Goal: Find specific page/section: Find specific page/section

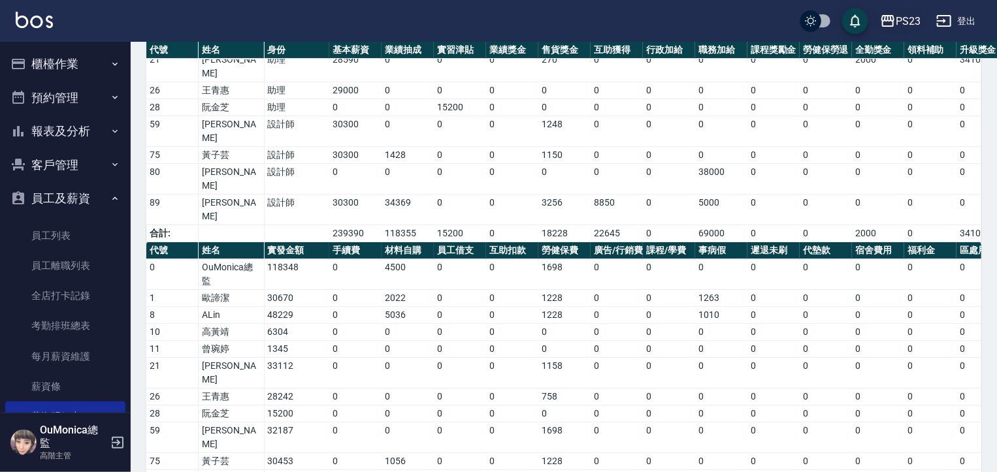
drag, startPoint x: 0, startPoint y: 0, endPoint x: 902, endPoint y: 20, distance: 902.4
click at [902, 20] on div "PS23" at bounding box center [908, 21] width 25 height 16
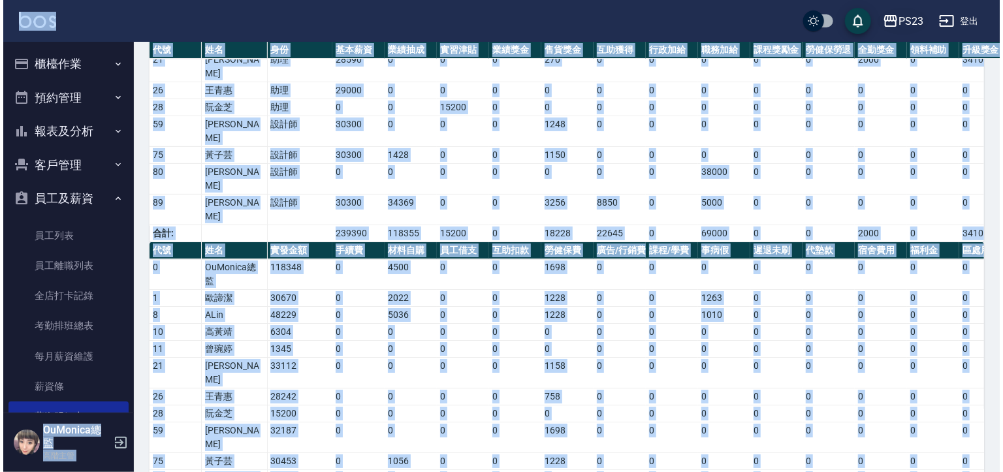
scroll to position [68, 0]
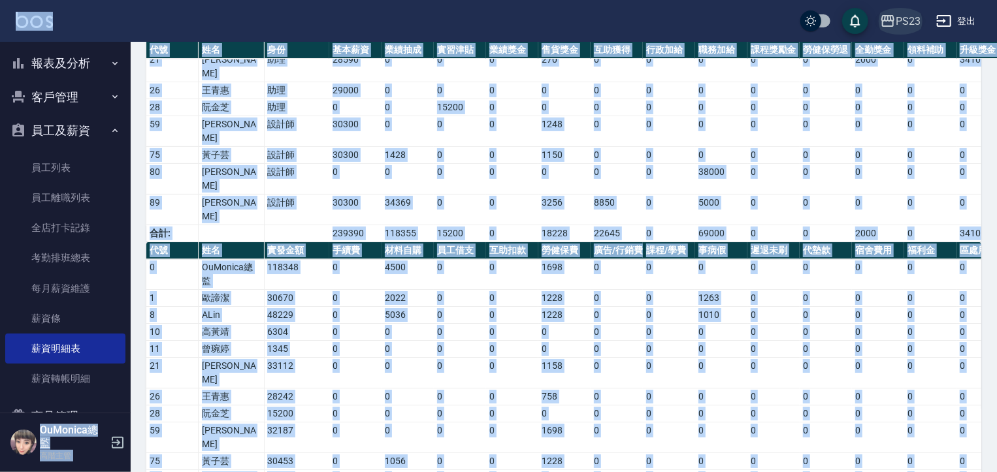
click at [902, 20] on div "PS23" at bounding box center [908, 21] width 25 height 16
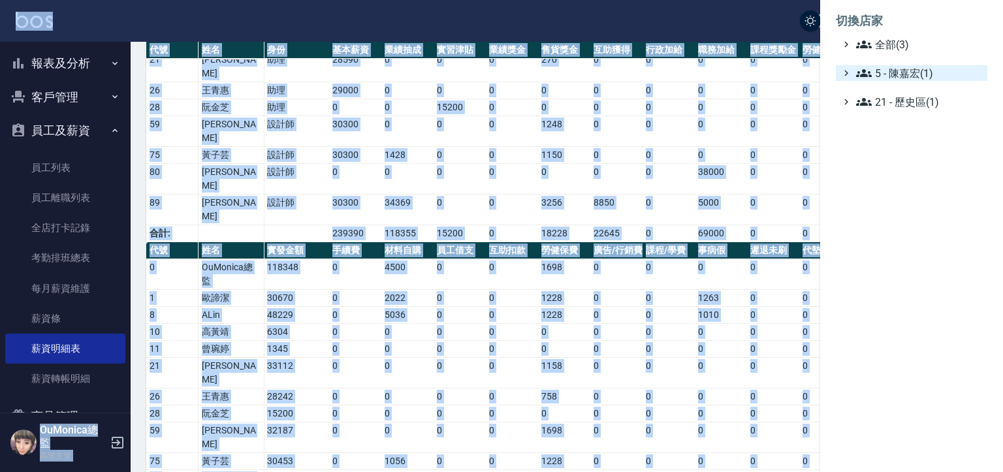
click at [903, 72] on span "5 - 陳嘉宏(1)" at bounding box center [919, 73] width 126 height 16
click at [902, 84] on span "5.02 - [PERSON_NAME](2)" at bounding box center [926, 89] width 113 height 16
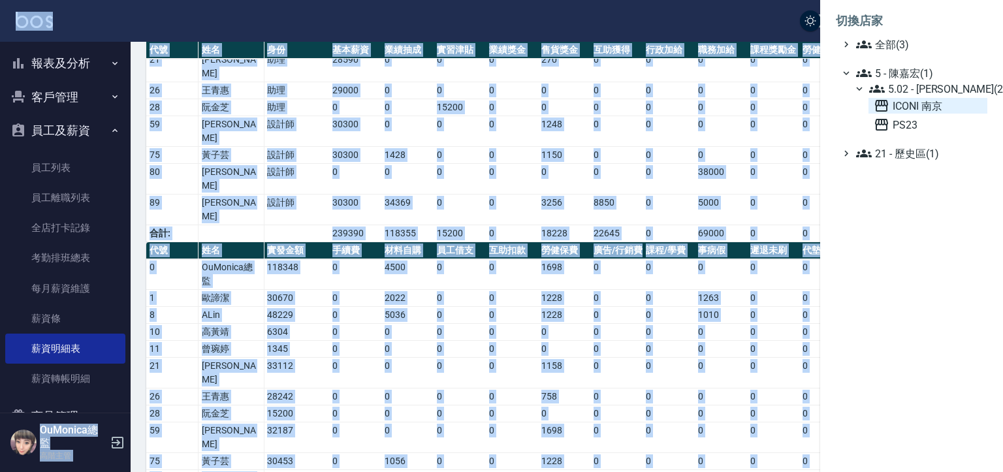
click at [901, 108] on span "ICONI 南京" at bounding box center [928, 106] width 108 height 16
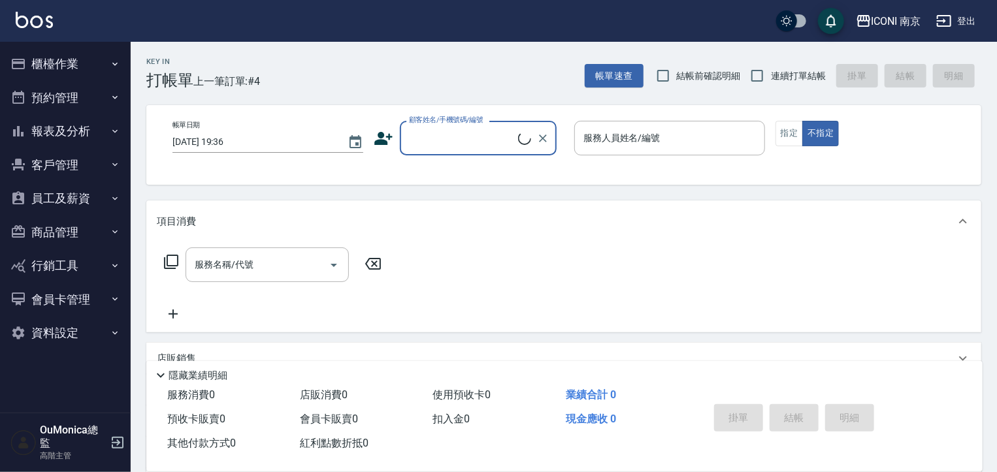
click at [86, 125] on button "報表及分析" at bounding box center [65, 131] width 120 height 34
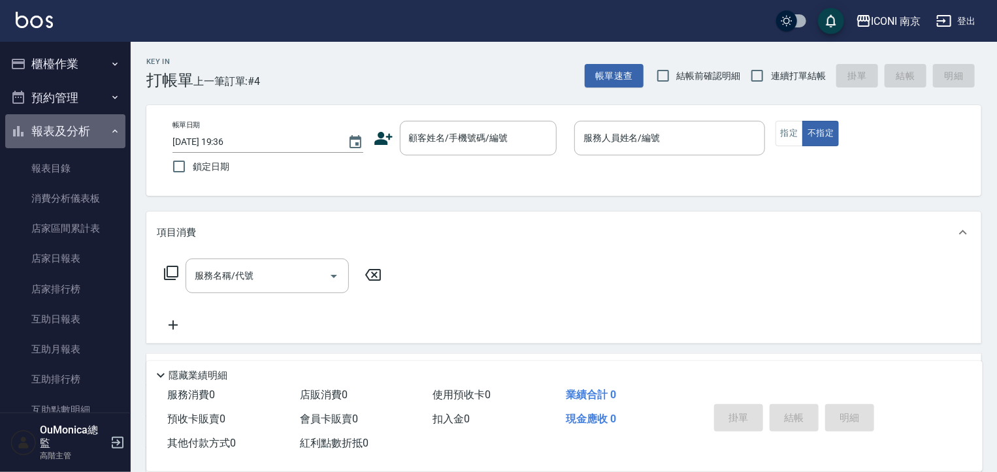
click at [86, 125] on button "報表及分析" at bounding box center [65, 131] width 120 height 34
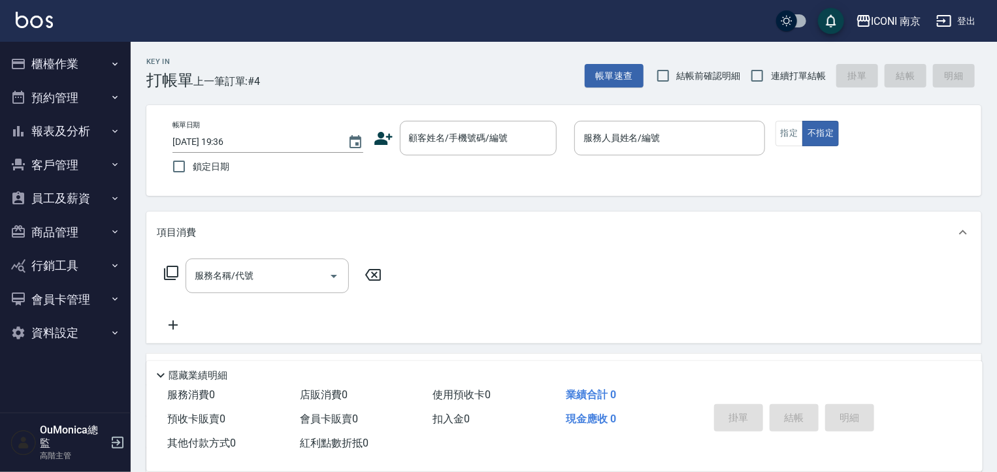
click at [76, 202] on button "員工及薪資" at bounding box center [65, 199] width 120 height 34
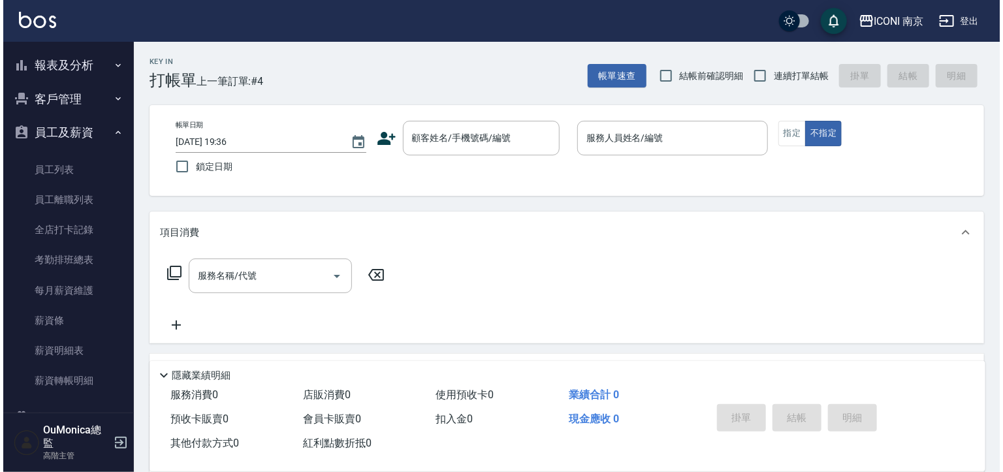
scroll to position [72, 0]
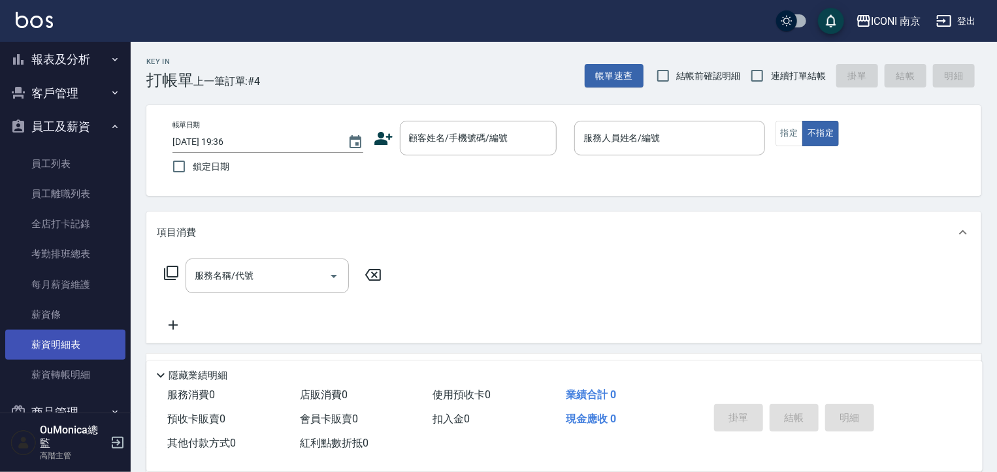
click at [60, 344] on link "薪資明細表" at bounding box center [65, 345] width 120 height 30
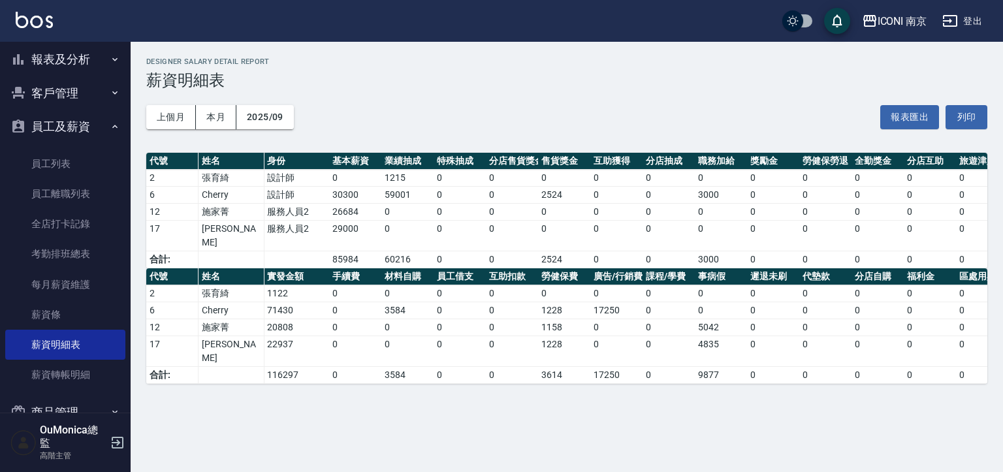
click at [975, 35] on div "ICONI 南京 登出" at bounding box center [501, 21] width 1003 height 42
click at [968, 18] on button "登出" at bounding box center [963, 21] width 50 height 24
